Goal: Check status: Check status

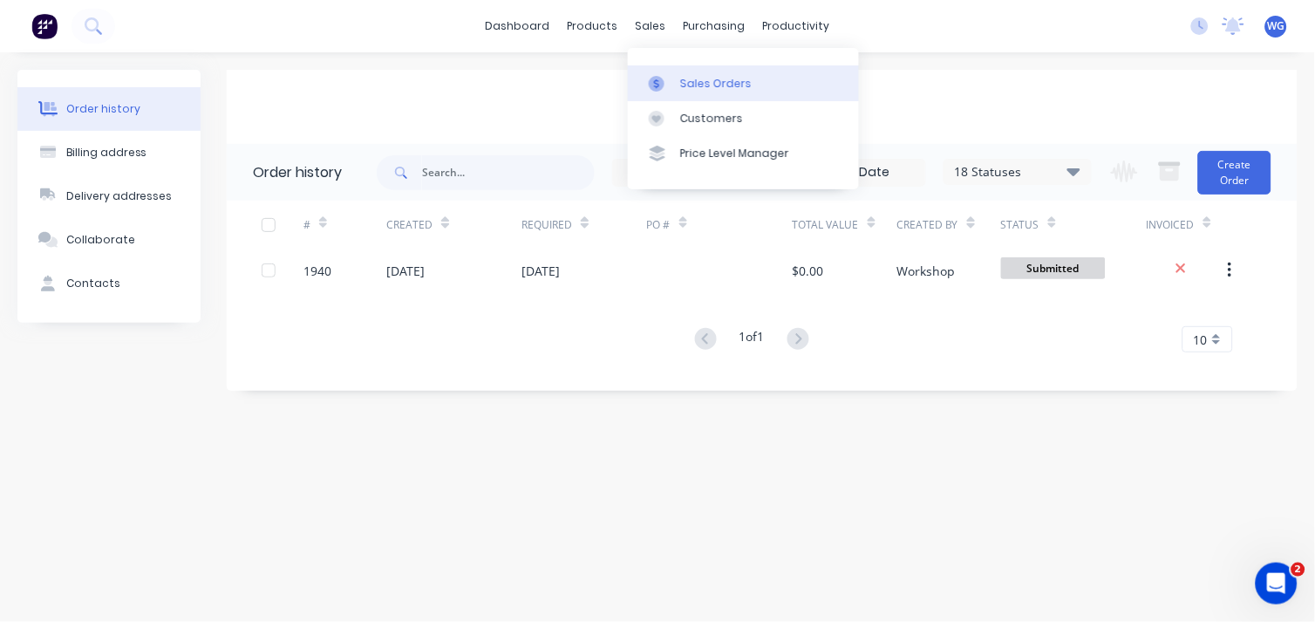
click at [699, 88] on div "Sales Orders" at bounding box center [715, 84] width 71 height 16
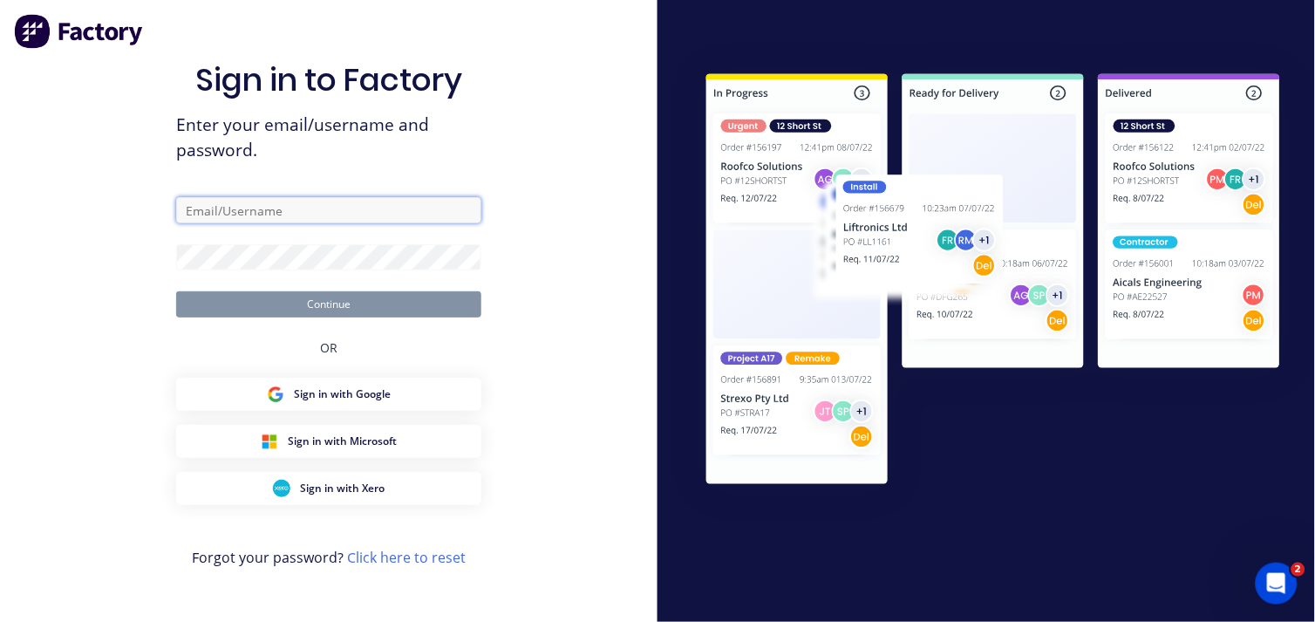
type input "[EMAIL_ADDRESS][DOMAIN_NAME]"
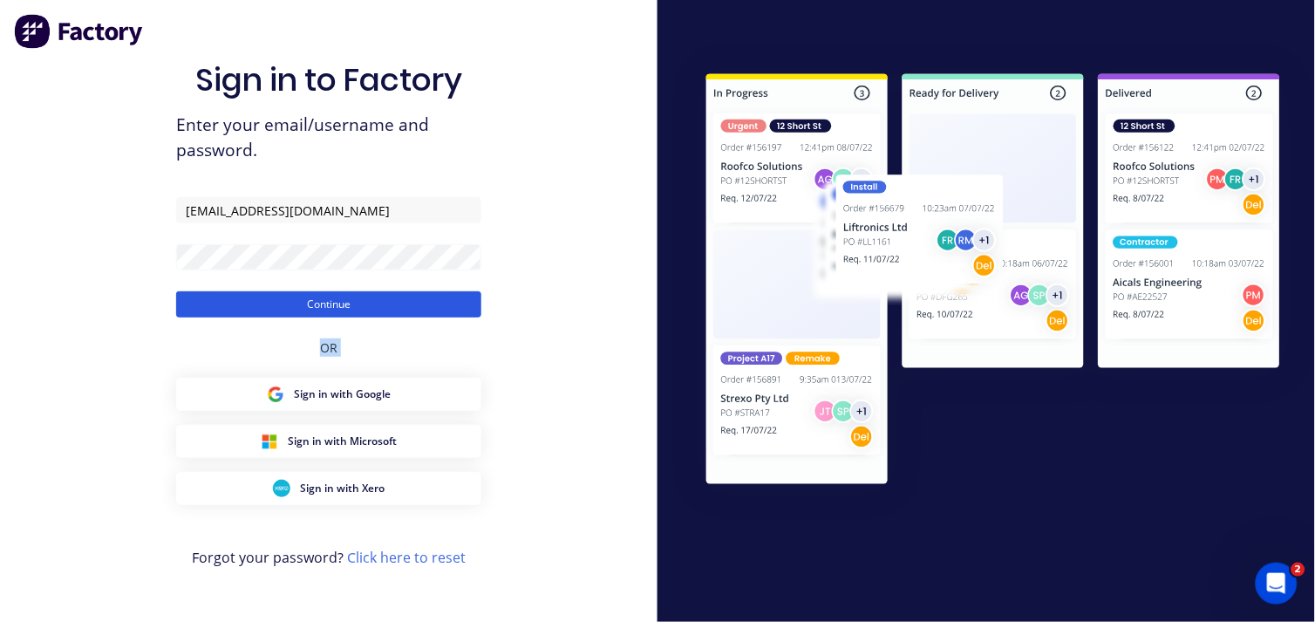
drag, startPoint x: 294, startPoint y: 372, endPoint x: 333, endPoint y: 301, distance: 81.6
click at [333, 301] on div "Sign in to Factory Enter your email/username and password. [EMAIL_ADDRESS][DOMA…" at bounding box center [328, 328] width 305 height 559
click at [333, 301] on button "Continue" at bounding box center [328, 304] width 305 height 26
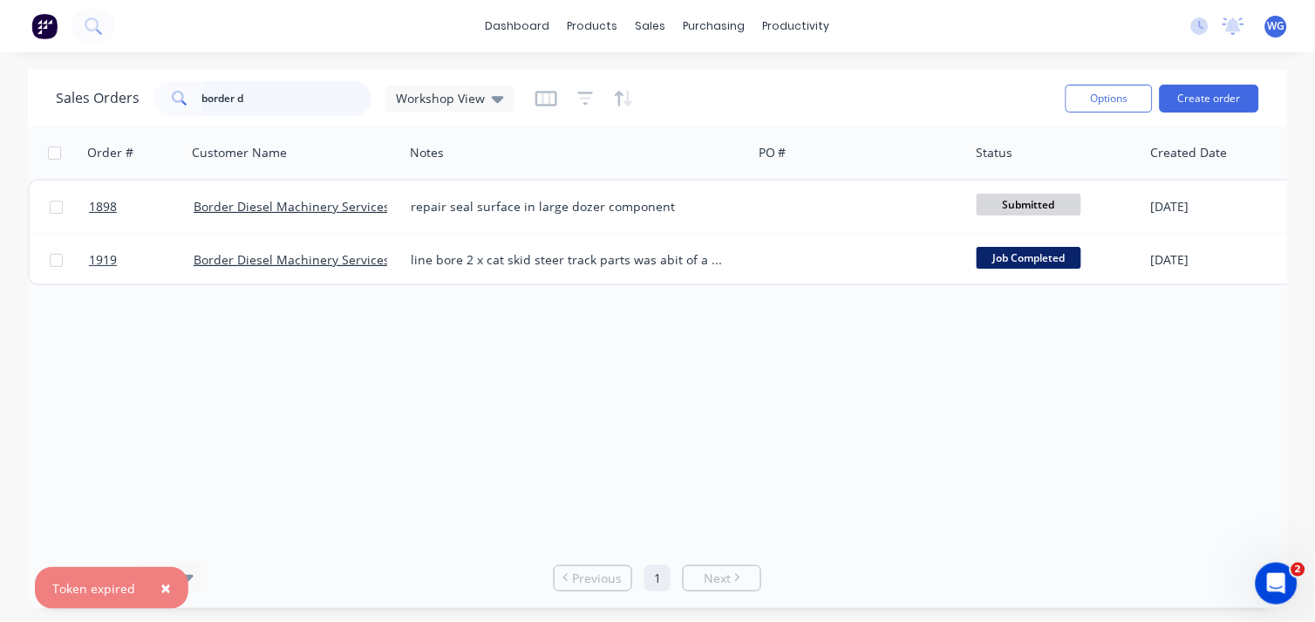
click at [276, 112] on input "border d" at bounding box center [287, 98] width 170 height 35
type input "b"
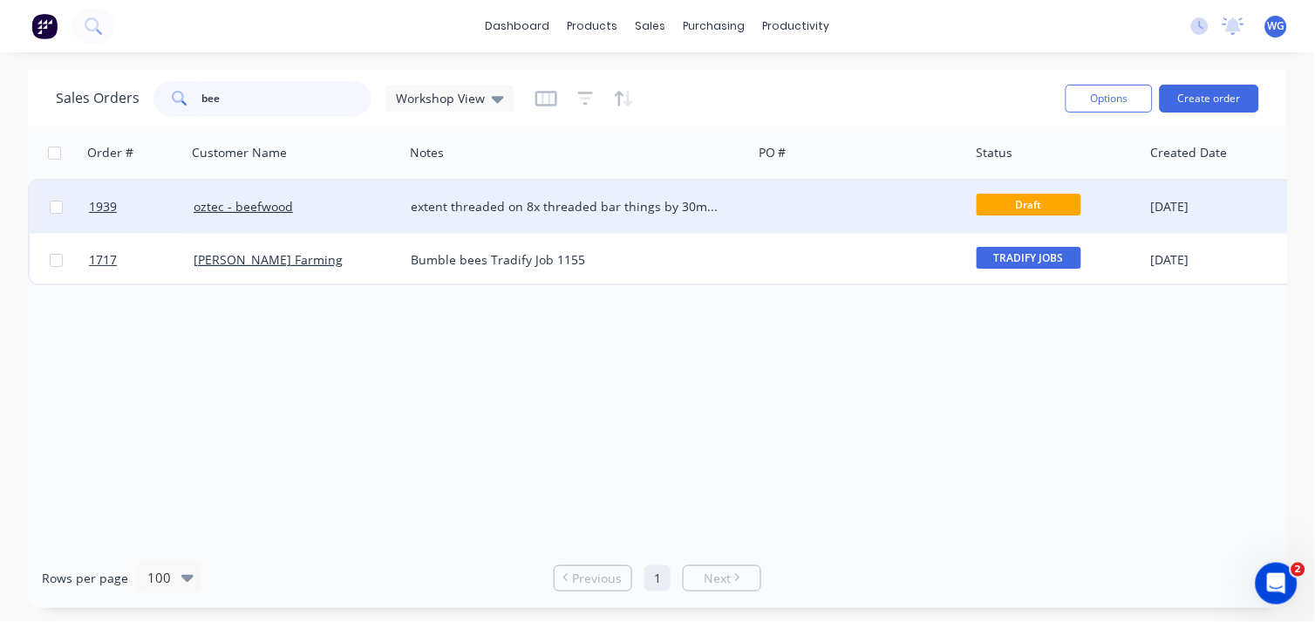
type input "bee"
click at [359, 206] on div "oztec - beefwood" at bounding box center [291, 206] width 194 height 17
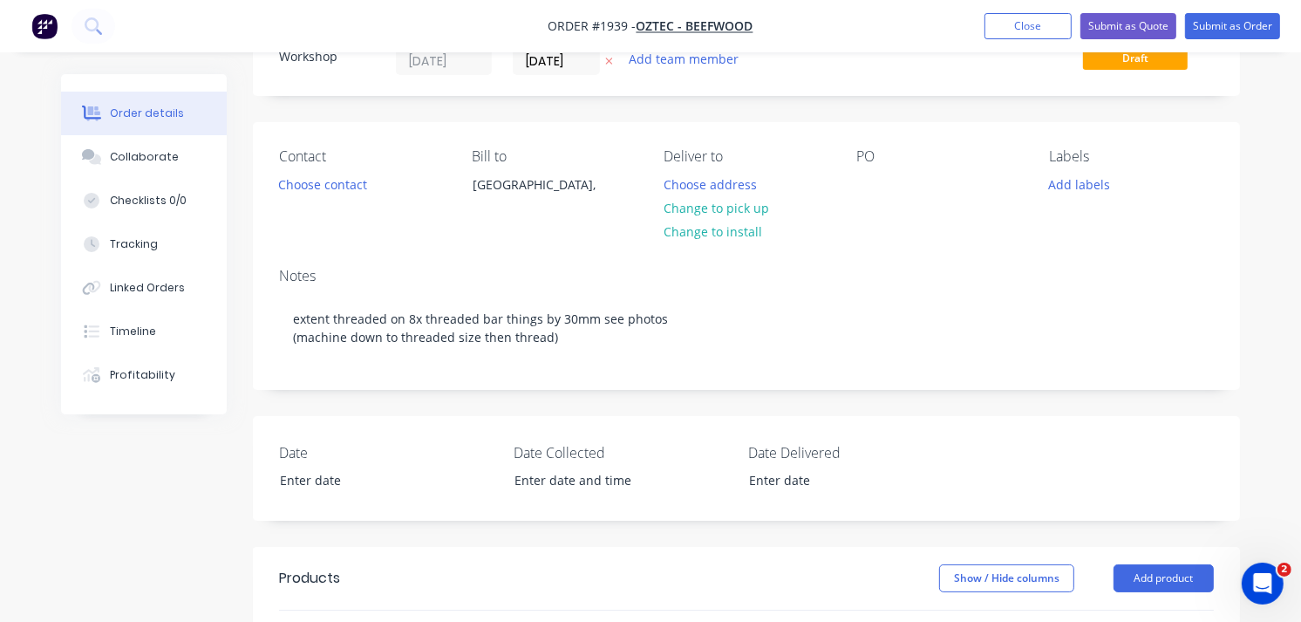
scroll to position [71, 0]
click at [167, 149] on div "Collaborate" at bounding box center [144, 157] width 69 height 16
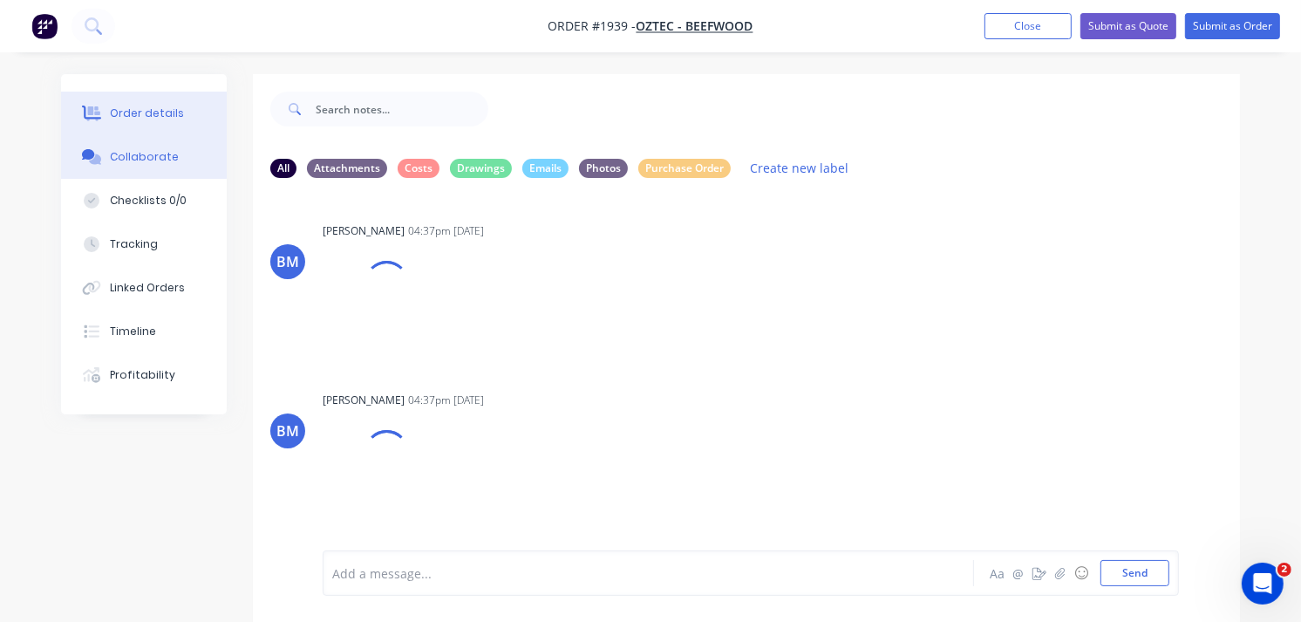
click at [125, 124] on button "Order details" at bounding box center [144, 114] width 166 height 44
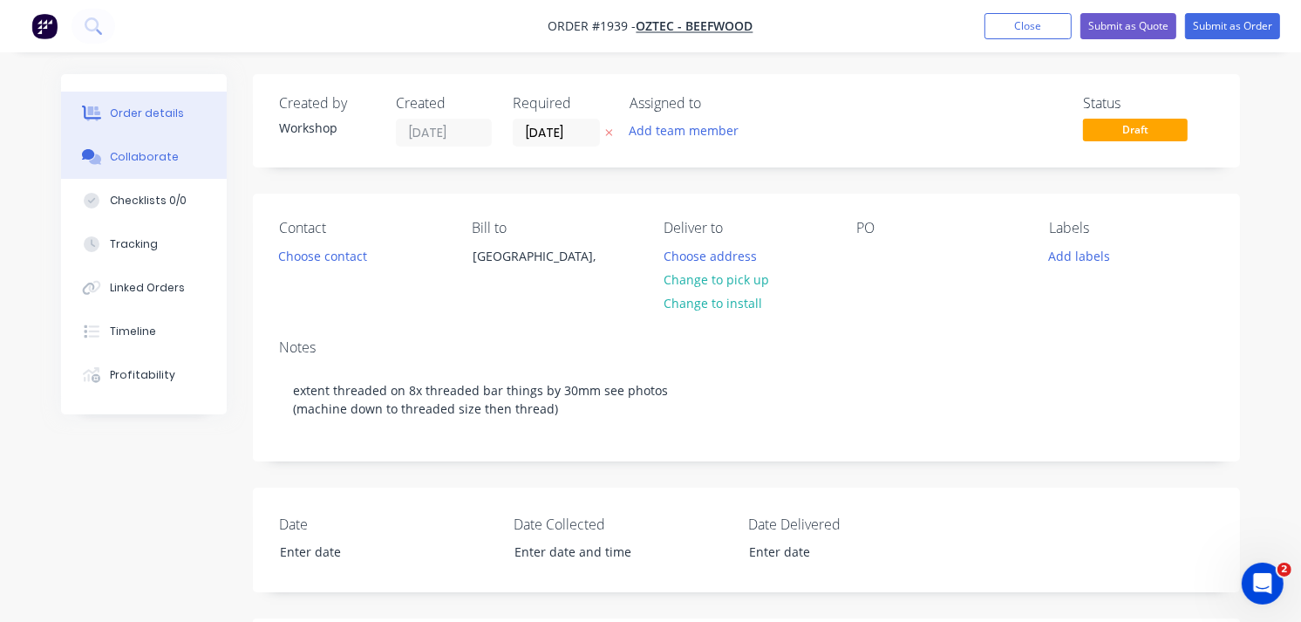
click at [112, 162] on div "Collaborate" at bounding box center [144, 157] width 69 height 16
